Goal: Task Accomplishment & Management: Use online tool/utility

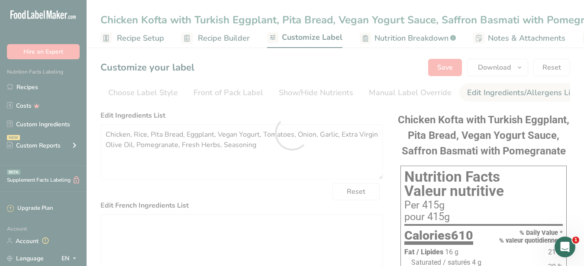
scroll to position [0, 72]
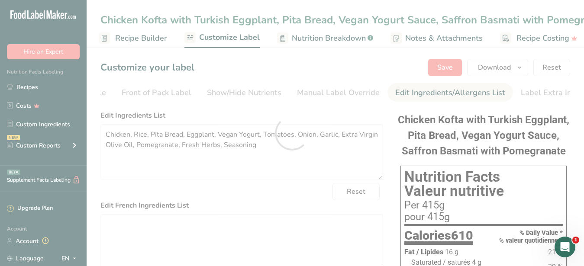
click at [134, 15] on div at bounding box center [292, 133] width 584 height 266
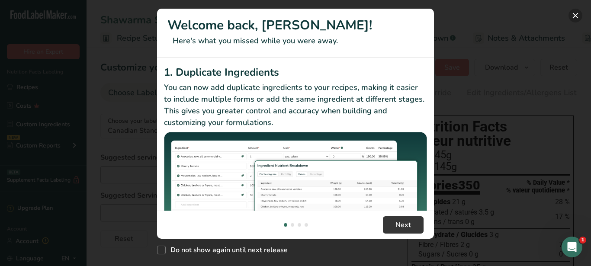
click at [575, 16] on button "New Features" at bounding box center [575, 16] width 14 height 14
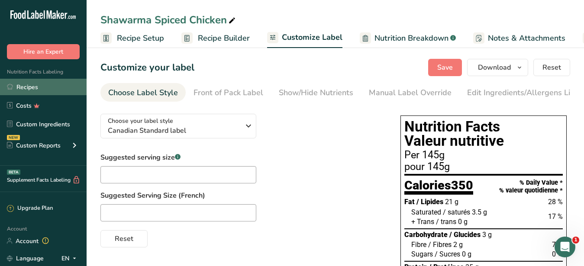
click at [36, 87] on link "Recipes" at bounding box center [43, 87] width 87 height 16
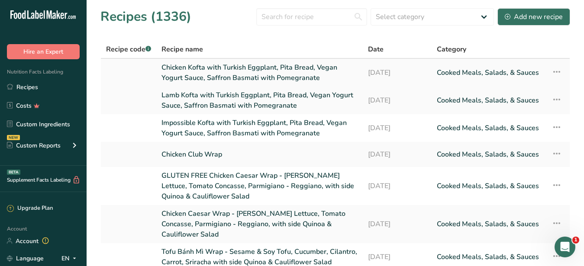
click at [178, 67] on link "Chicken Kofta with Turkish Eggplant, Pita Bread, Vegan Yogurt Sauce, Saffron Ba…" at bounding box center [259, 72] width 196 height 21
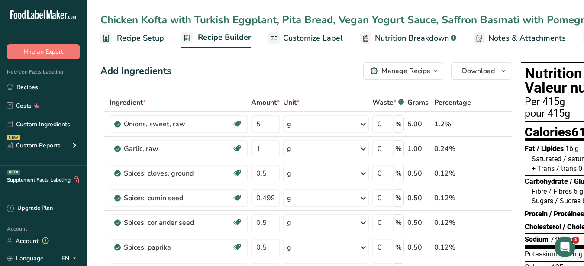
click at [116, 23] on div "Chicken Kofta with Turkish Eggplant, Pita Bread, Vegan Yogurt Sauce, Saffron Ba…" at bounding box center [360, 20] width 521 height 16
drag, startPoint x: 568, startPoint y: 22, endPoint x: 72, endPoint y: 10, distance: 495.9
click at [100, 12] on input "Chicken Kofta with Turkish Eggplant, Pita Bread, Vegan Yogurt Sauce, Saffron Ba…" at bounding box center [334, 20] width 469 height 16
click at [317, 44] on span "Customize Label" at bounding box center [313, 38] width 60 height 12
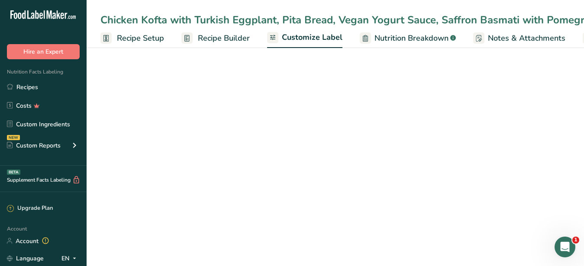
scroll to position [0, 90]
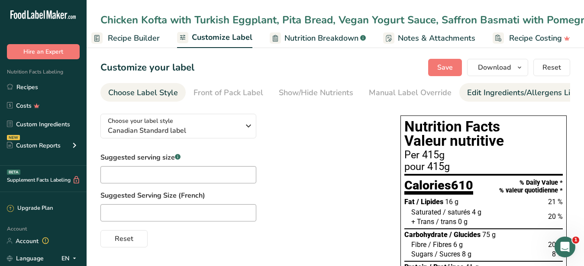
click at [505, 93] on div "Edit Ingredients/Allergens List" at bounding box center [522, 93] width 110 height 12
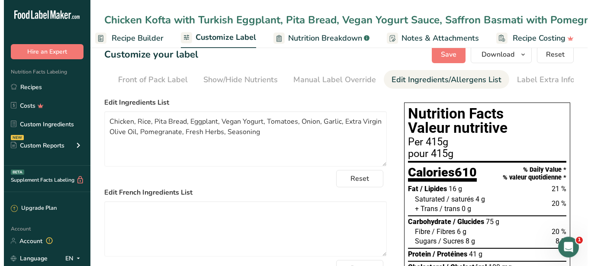
scroll to position [0, 0]
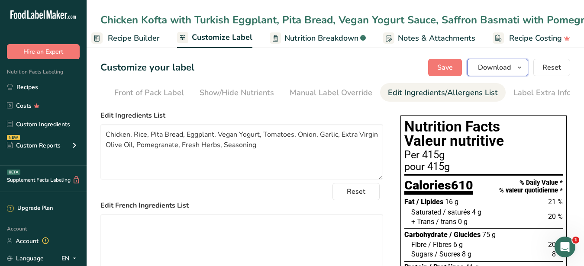
click at [485, 70] on span "Download" at bounding box center [494, 67] width 33 height 10
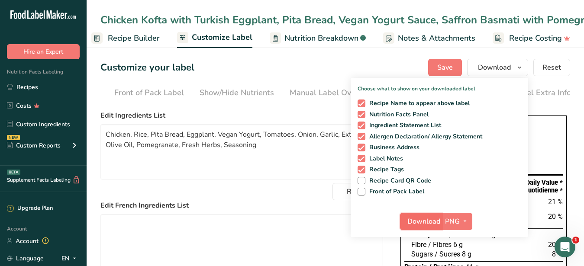
click at [431, 227] on button "Download" at bounding box center [421, 221] width 42 height 17
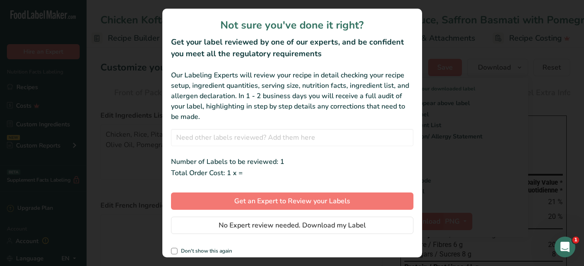
scroll to position [0, 83]
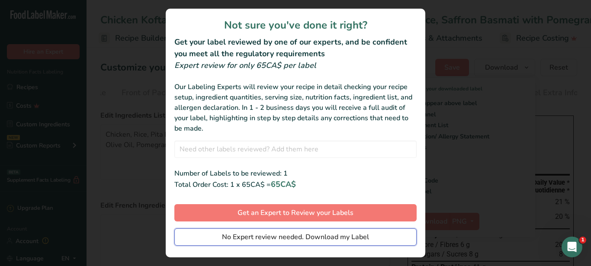
click at [311, 232] on span "No Expert review needed. Download my Label" at bounding box center [295, 237] width 147 height 10
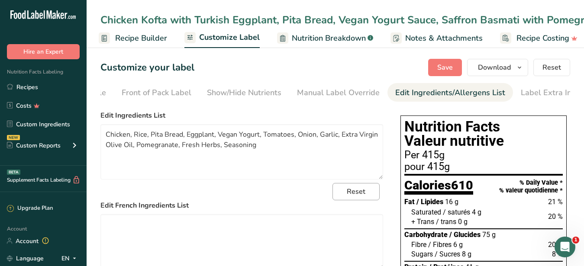
scroll to position [132, 0]
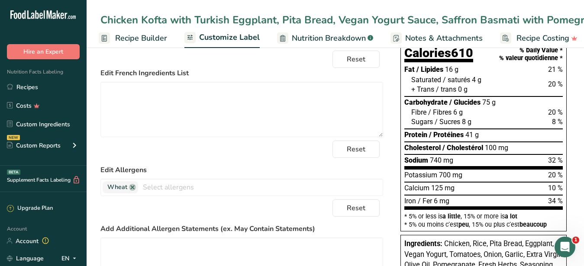
click at [111, 22] on div "Chicken Kofta with Turkish Eggplant, Pita Bread, Vegan Yogurt Sauce, Saffron Ba…" at bounding box center [360, 20] width 521 height 16
click at [103, 19] on input "Chicken Kofta with Turkish Eggplant, Pita Bread, Vegan Yogurt Sauce, Saffron Ba…" at bounding box center [334, 20] width 469 height 16
